Goal: Information Seeking & Learning: Learn about a topic

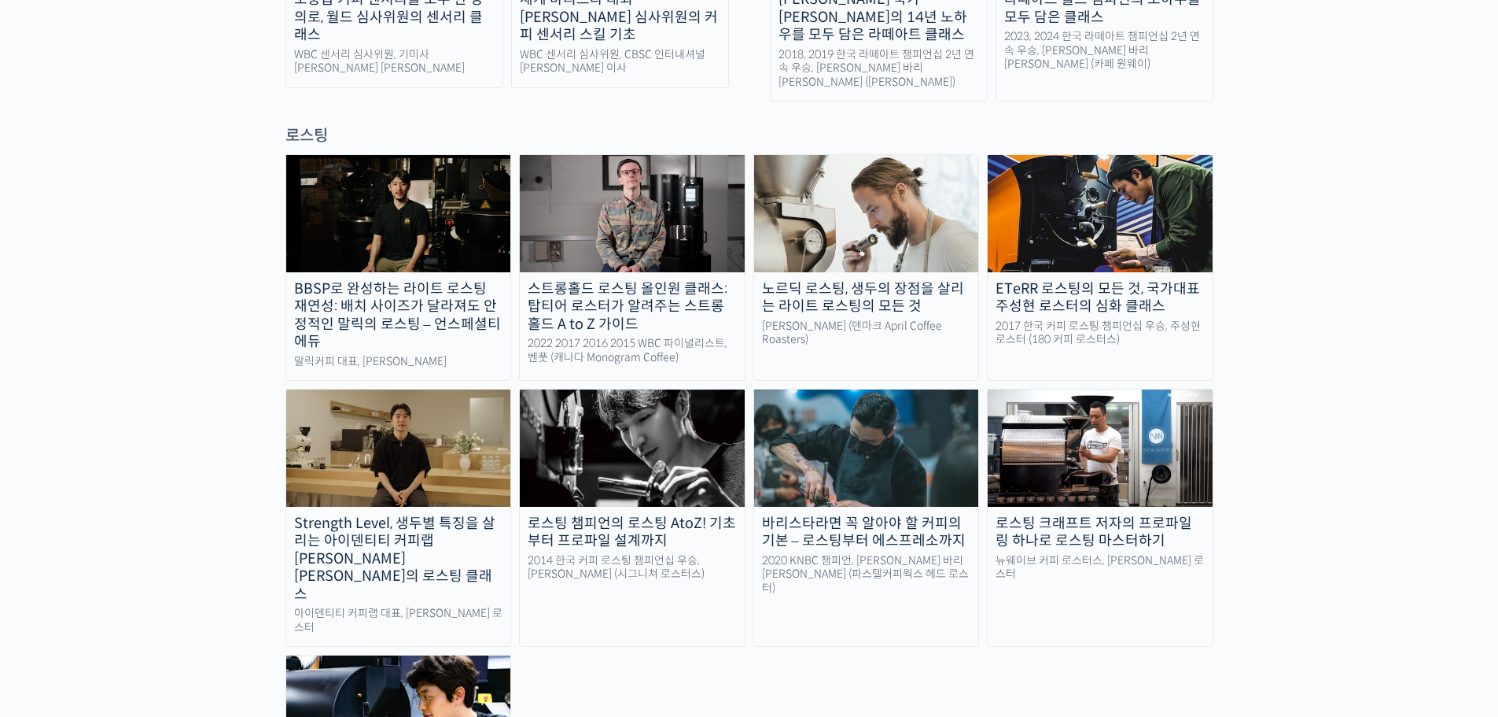
click at [1084, 389] on img at bounding box center [1100, 447] width 225 height 116
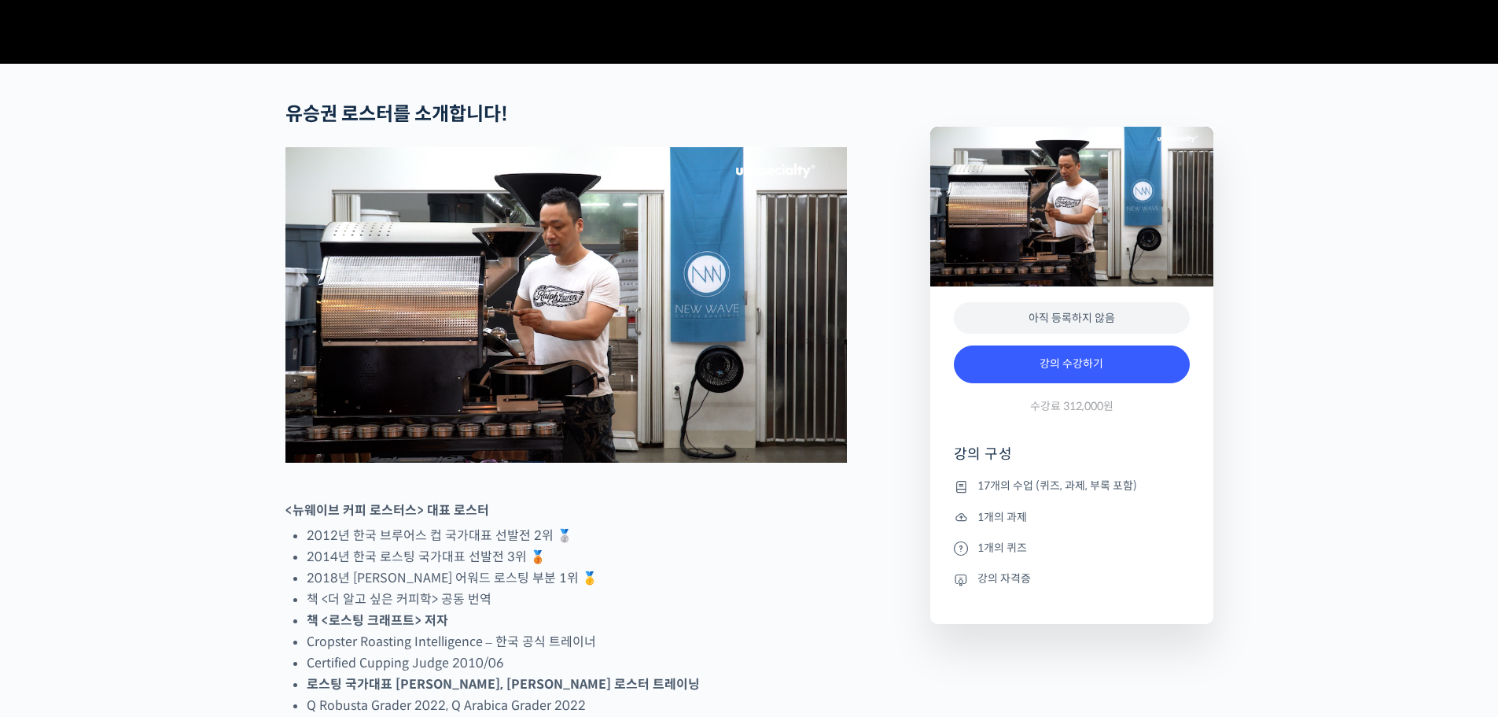
scroll to position [551, 0]
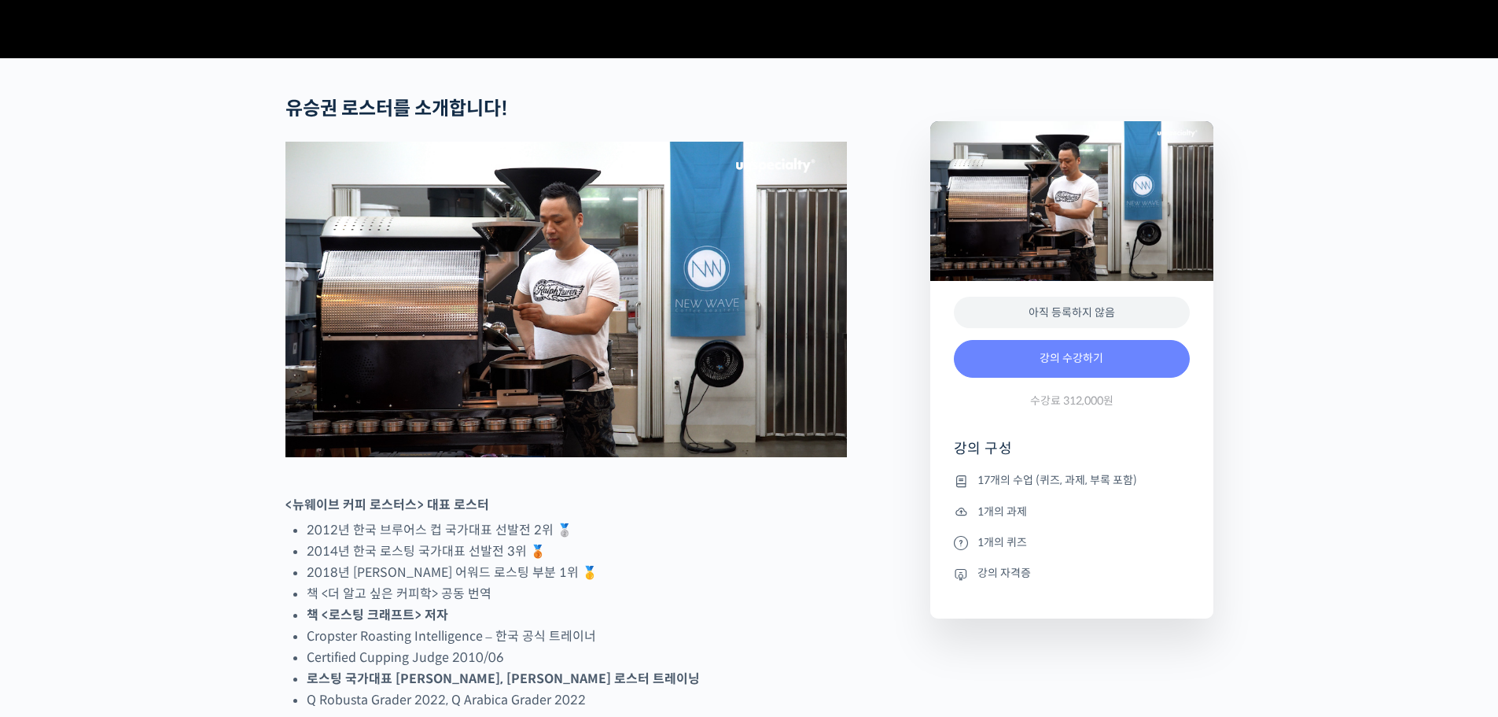
drag, startPoint x: 1008, startPoint y: 400, endPoint x: 1004, endPoint y: 392, distance: 8.5
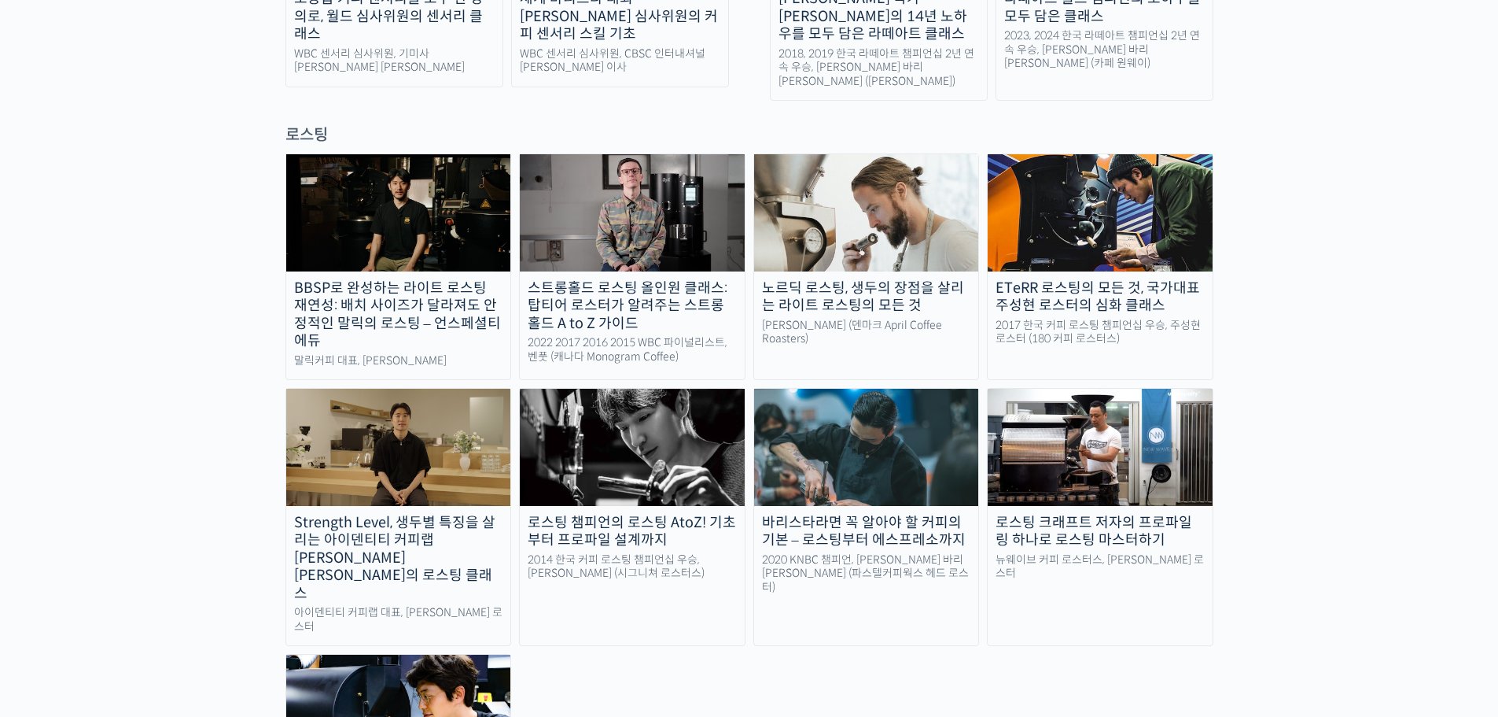
click at [325, 389] on img at bounding box center [398, 447] width 225 height 116
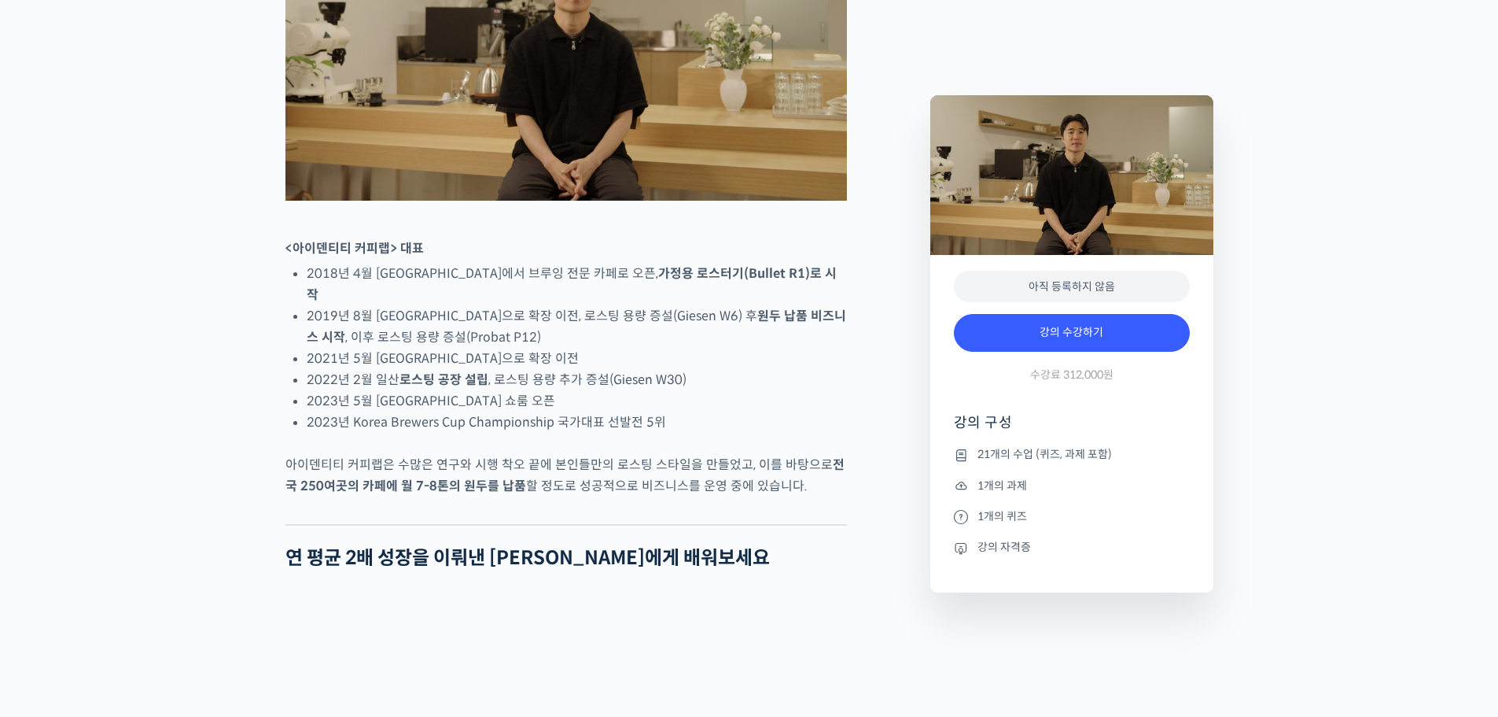
scroll to position [787, 0]
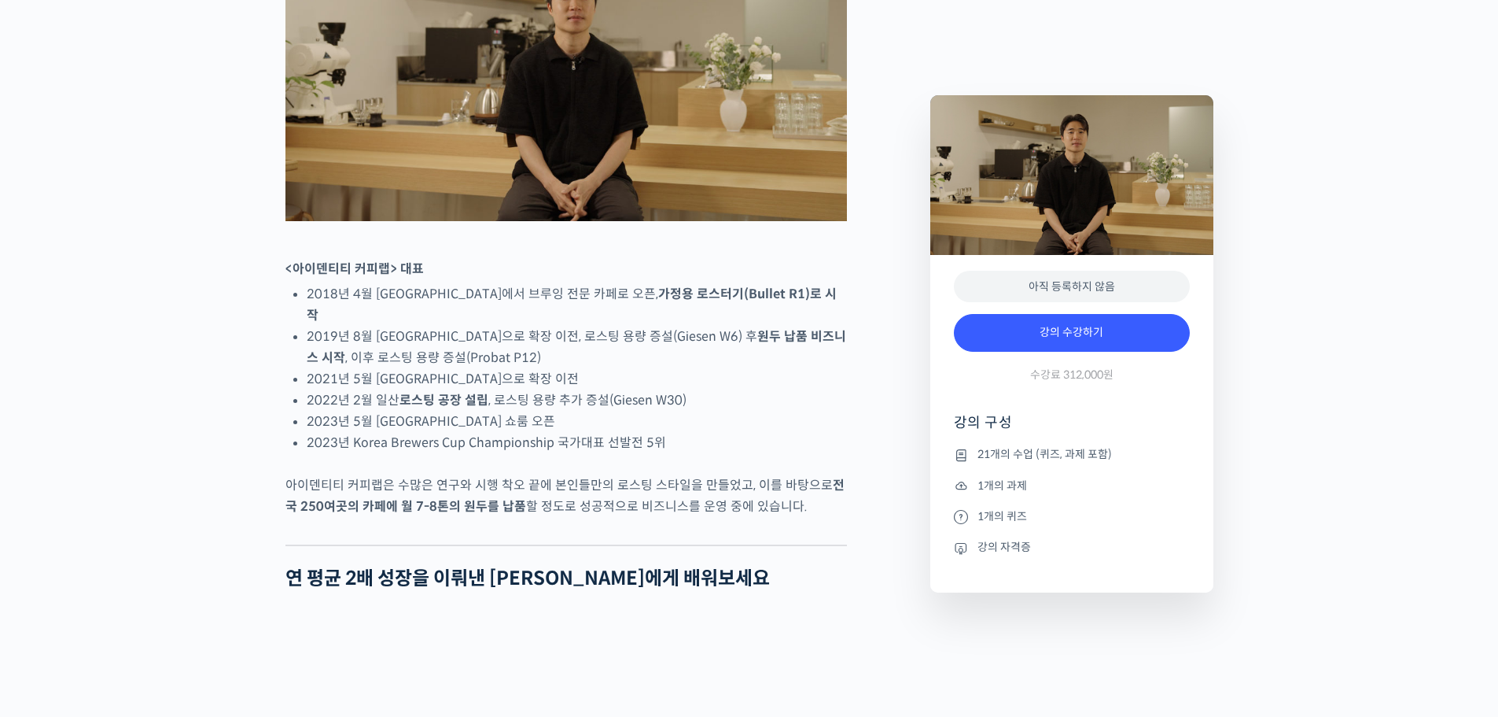
drag, startPoint x: 570, startPoint y: 550, endPoint x: 592, endPoint y: 537, distance: 25.4
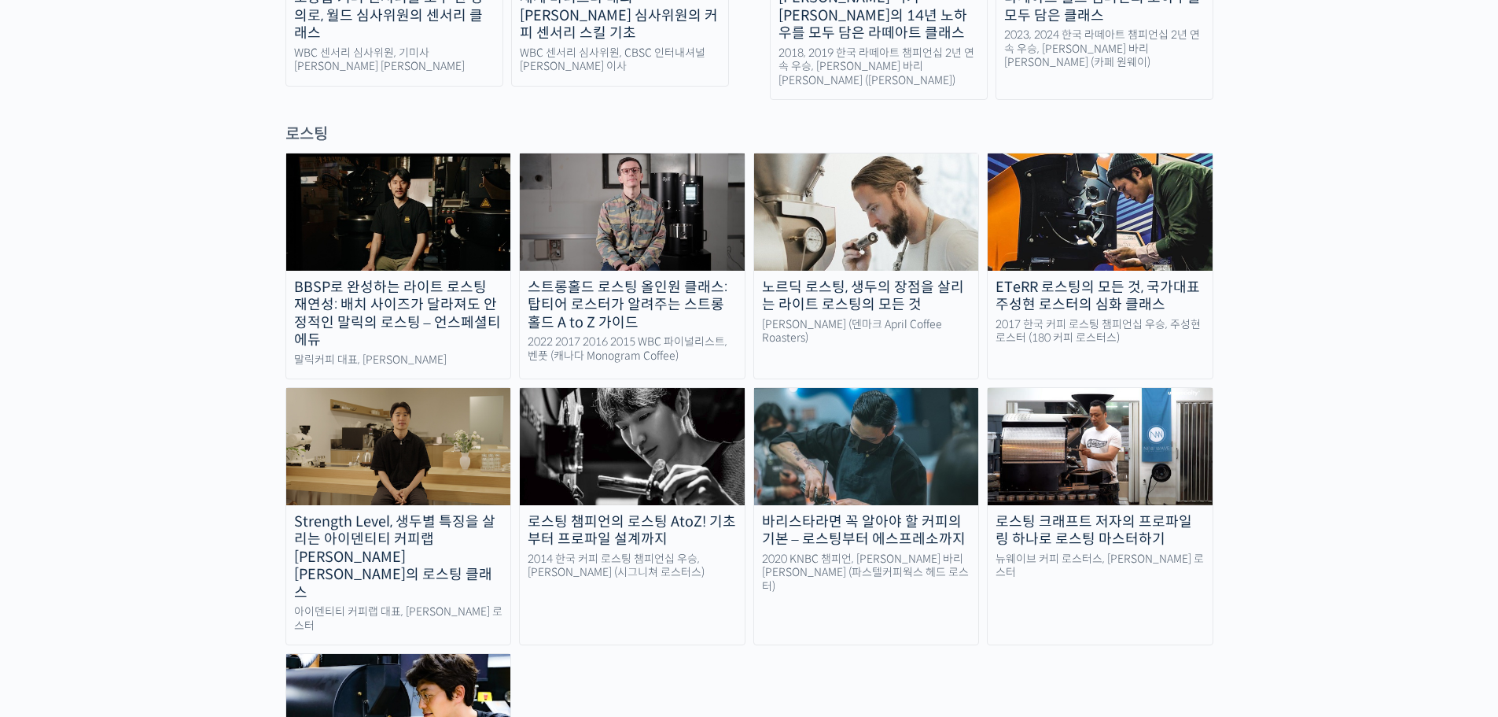
click at [1038, 388] on img at bounding box center [1100, 446] width 225 height 116
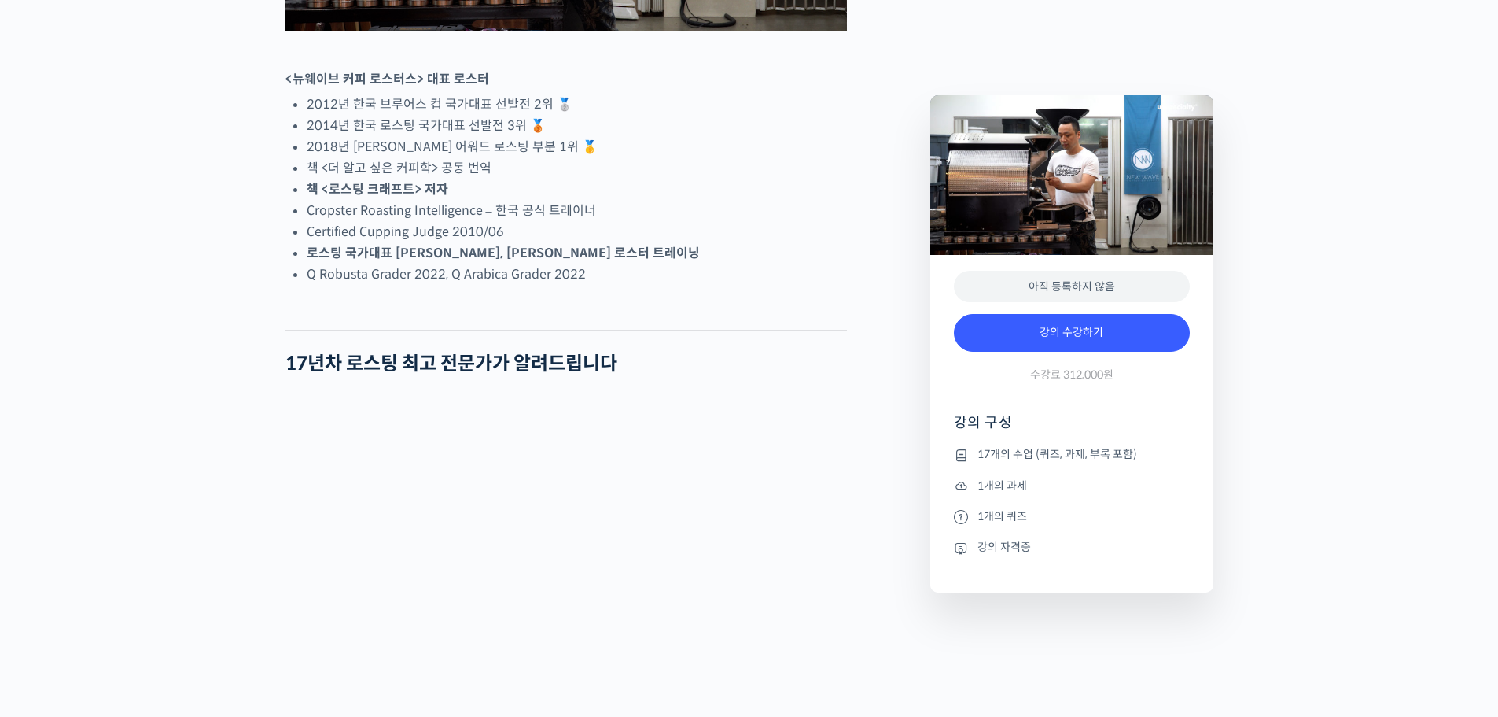
scroll to position [972, 0]
